Goal: Book appointment/travel/reservation

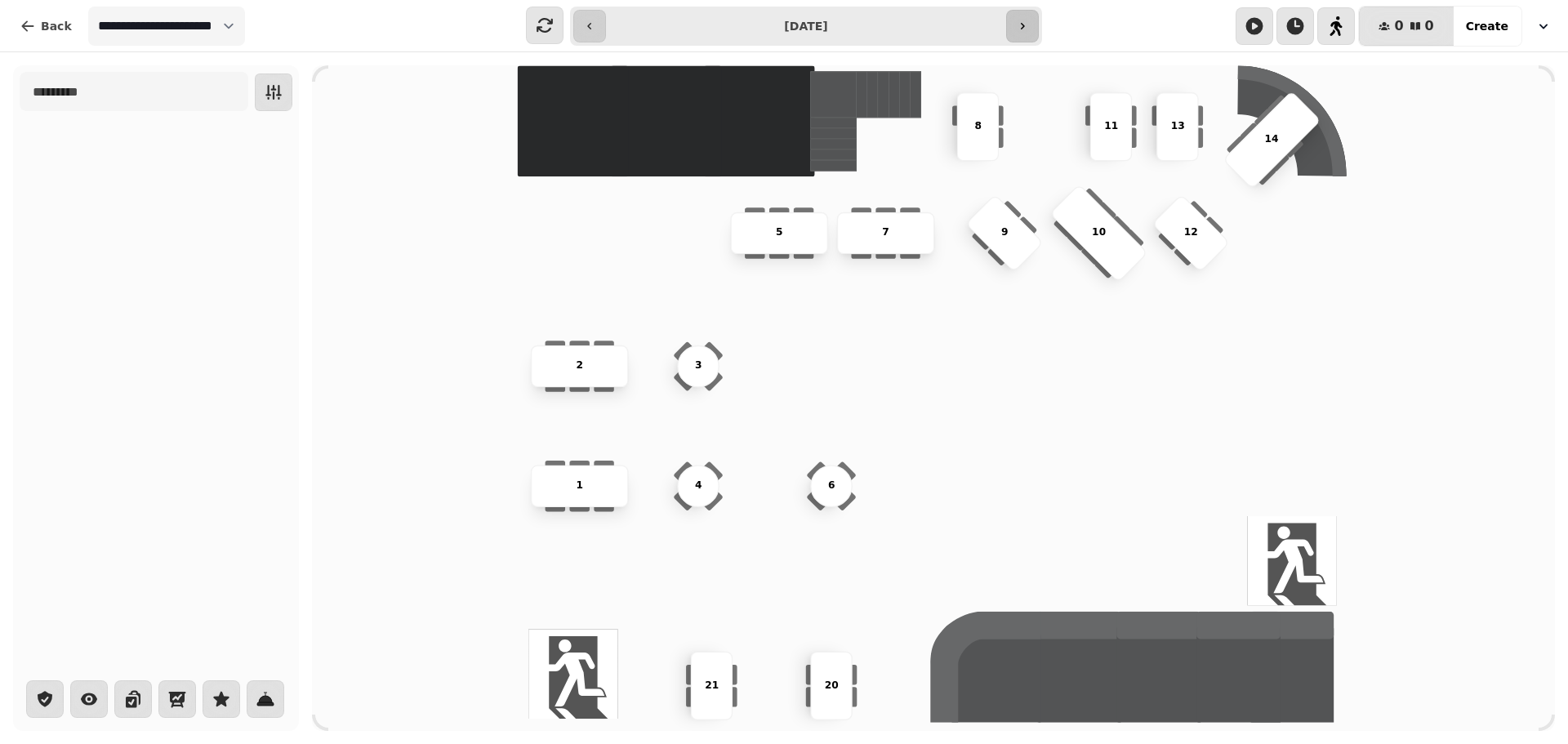
click at [1028, 22] on icon "button" at bounding box center [1022, 26] width 13 height 13
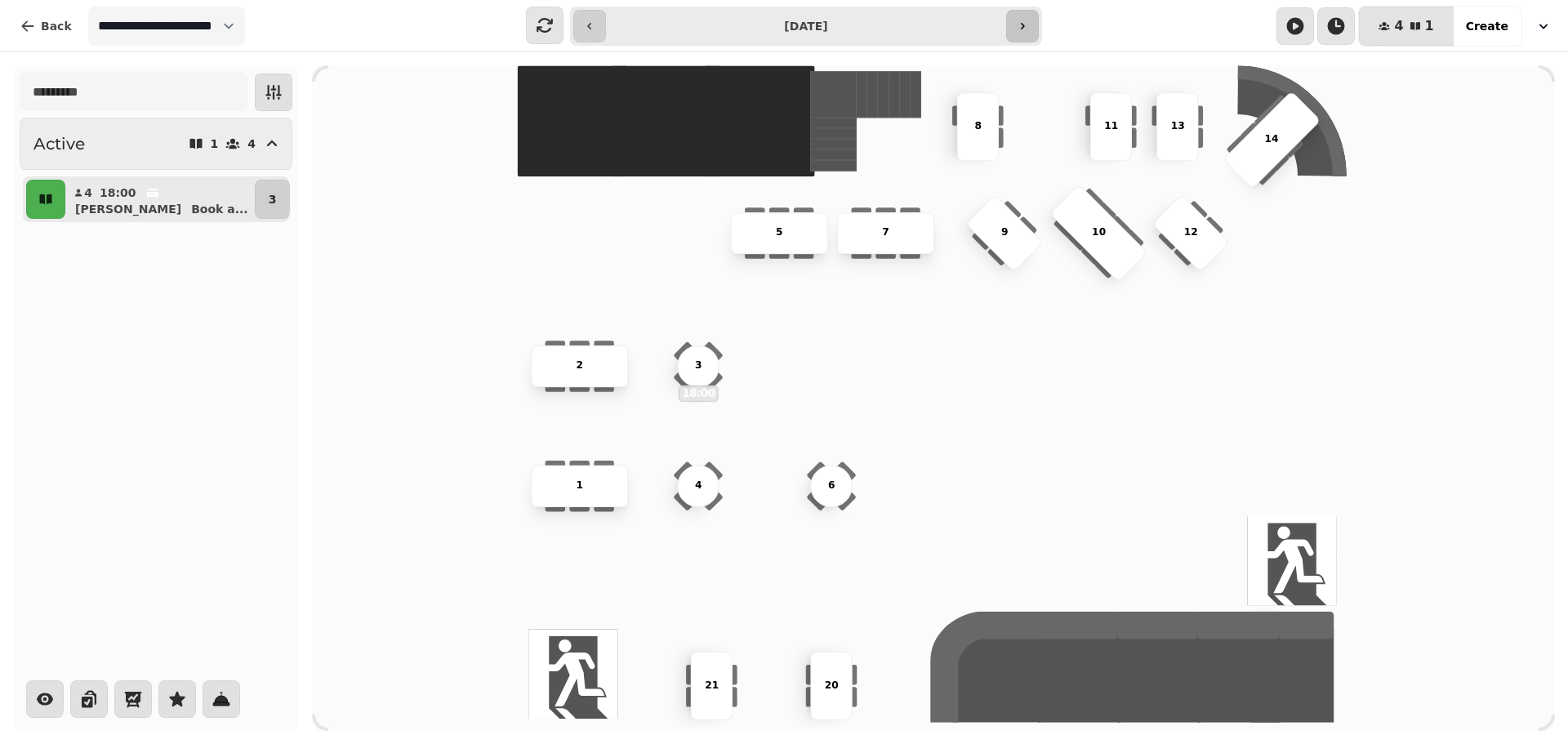
click at [1028, 22] on icon "button" at bounding box center [1022, 26] width 13 height 13
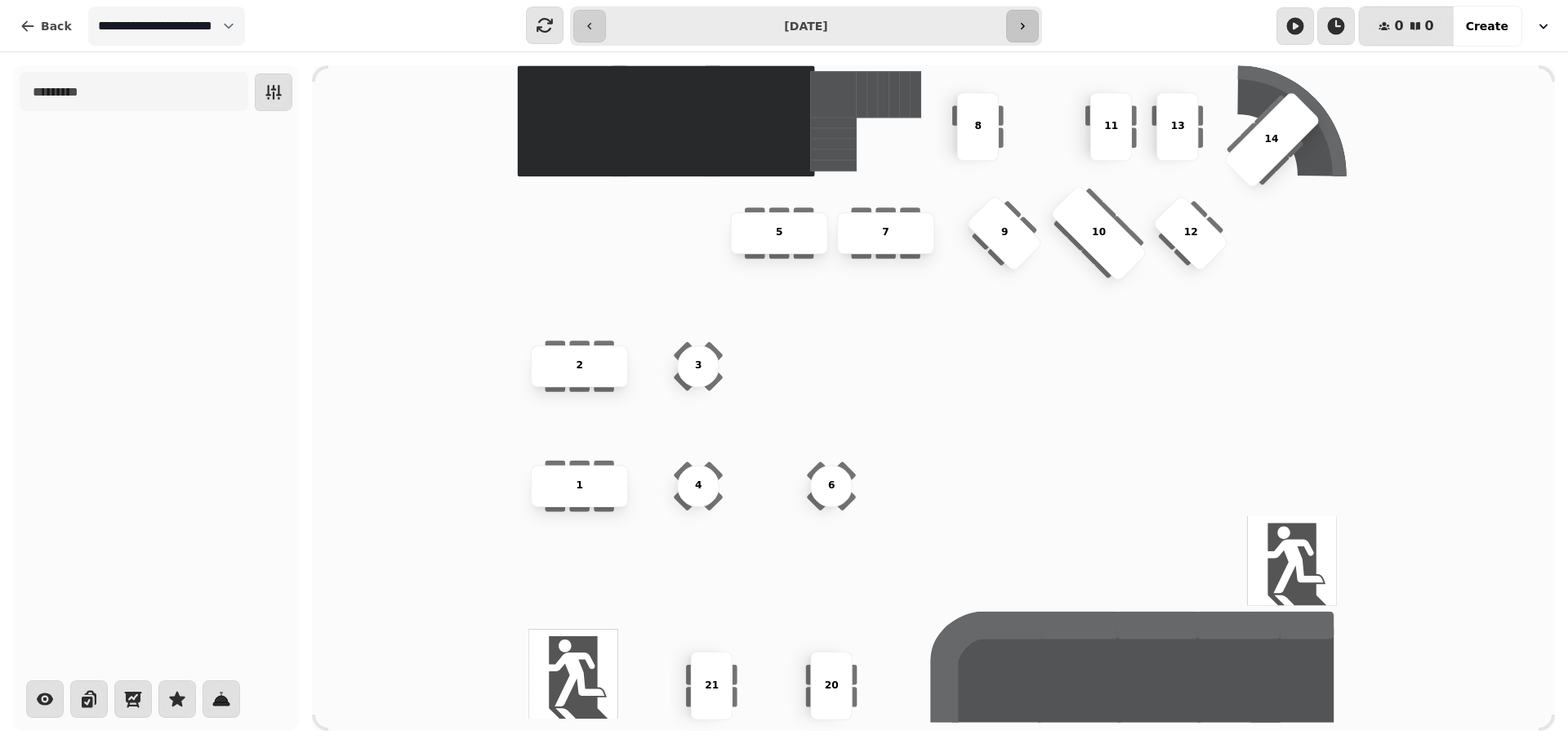
click at [1028, 22] on icon "button" at bounding box center [1022, 26] width 13 height 13
type input "**********"
